Goal: Task Accomplishment & Management: Use online tool/utility

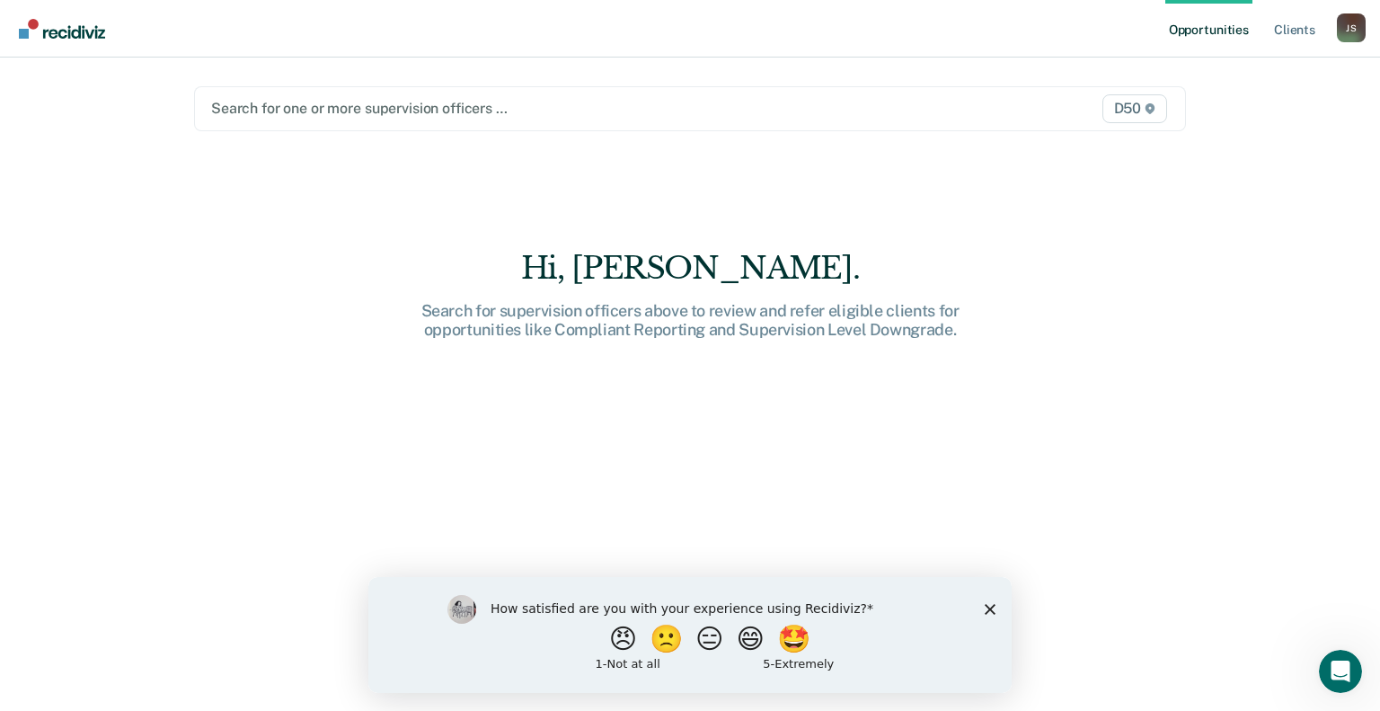
click at [520, 103] on div at bounding box center [545, 108] width 669 height 21
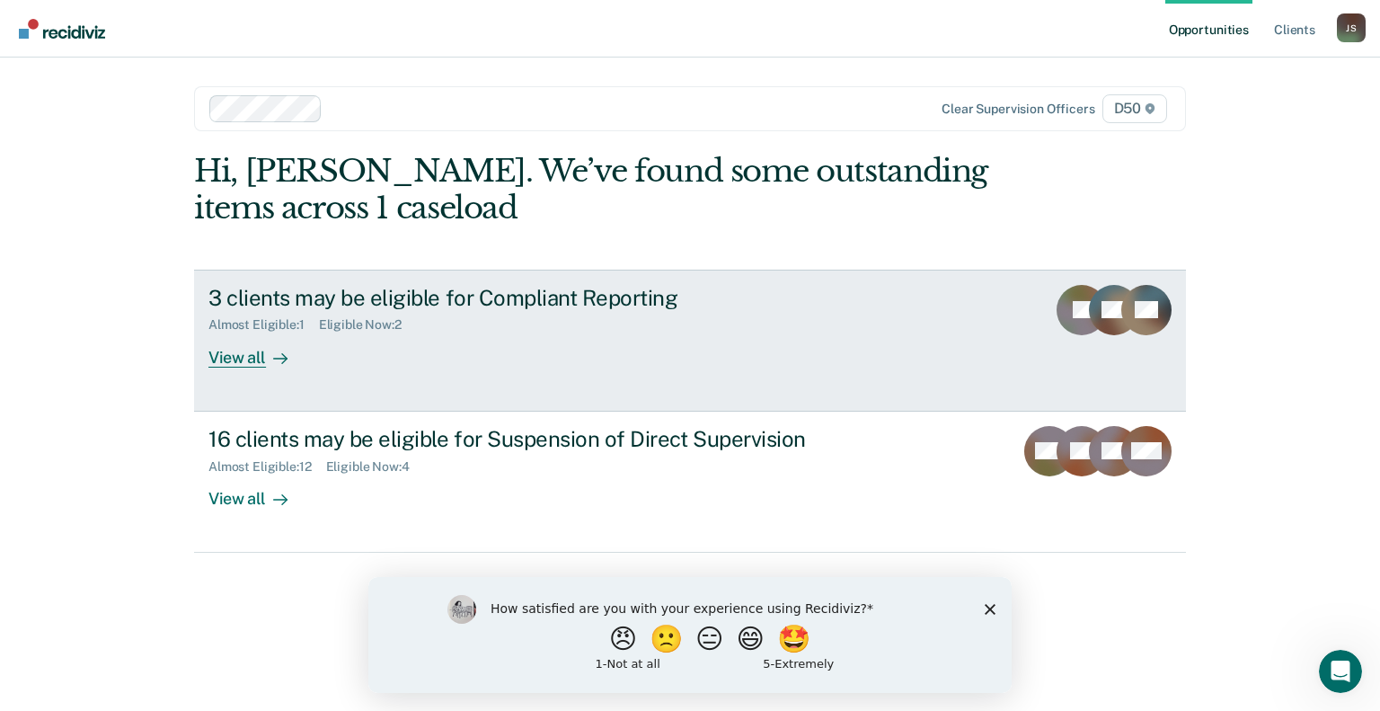
click at [256, 359] on div "View all" at bounding box center [258, 349] width 101 height 35
